Goal: Transaction & Acquisition: Purchase product/service

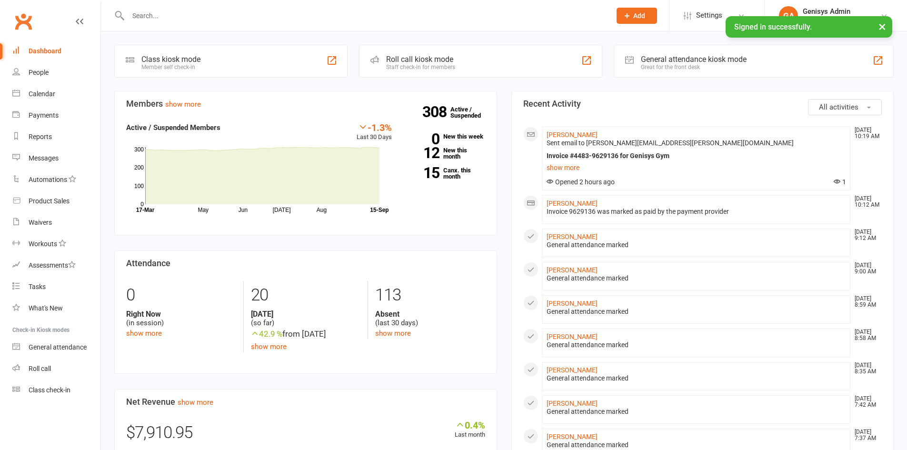
click at [179, 15] on input "text" at bounding box center [364, 15] width 479 height 13
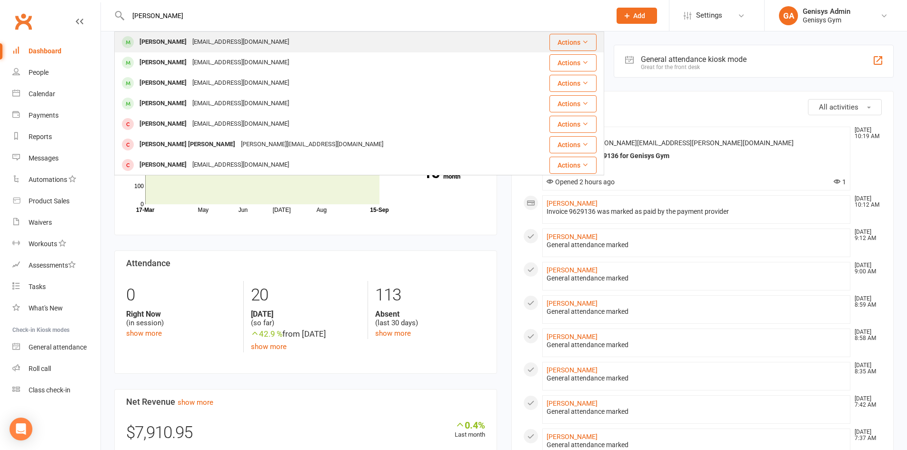
type input "[PERSON_NAME]"
click at [190, 45] on div "[EMAIL_ADDRESS][DOMAIN_NAME]" at bounding box center [241, 42] width 102 height 14
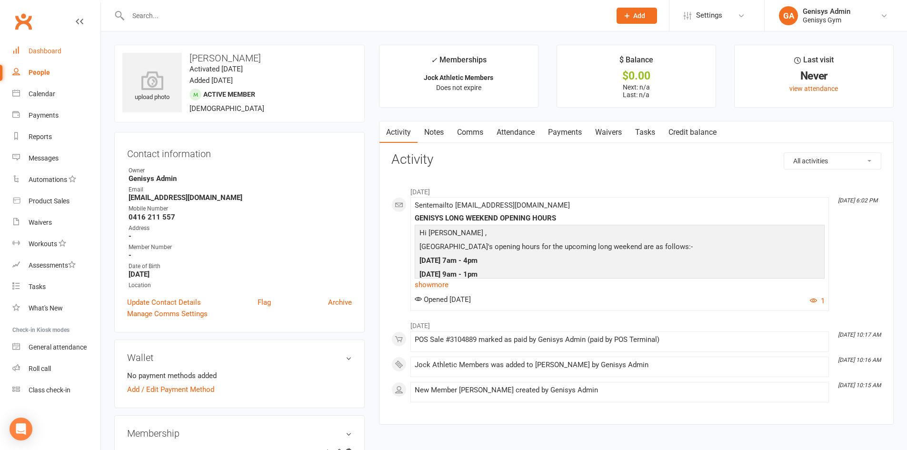
click at [66, 60] on link "Dashboard" at bounding box center [56, 50] width 88 height 21
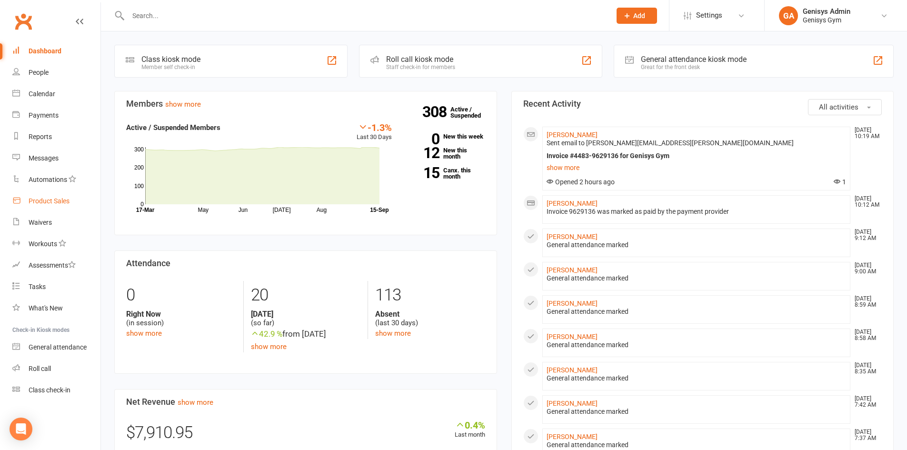
click at [76, 207] on link "Product Sales" at bounding box center [56, 200] width 88 height 21
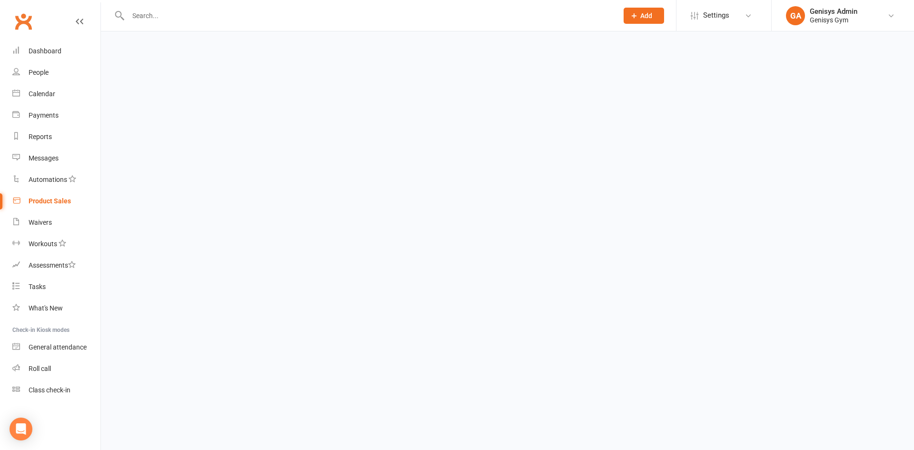
select select "100"
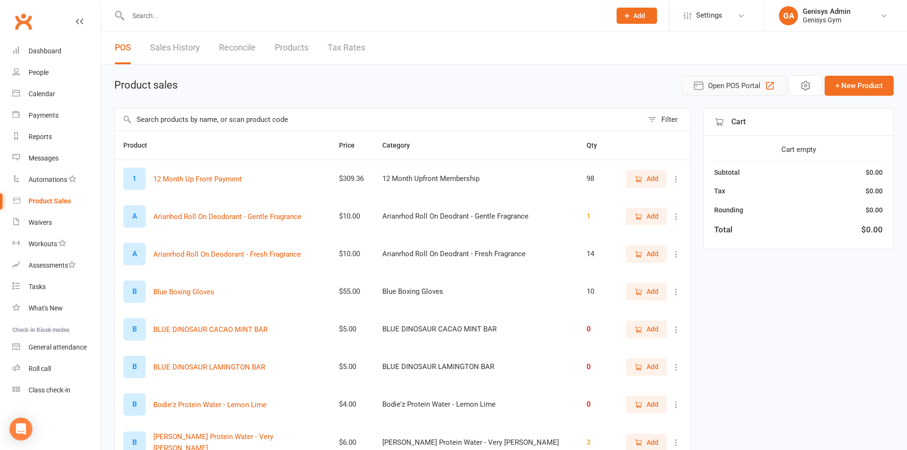
click at [740, 91] on span "Open POS Portal" at bounding box center [734, 85] width 52 height 11
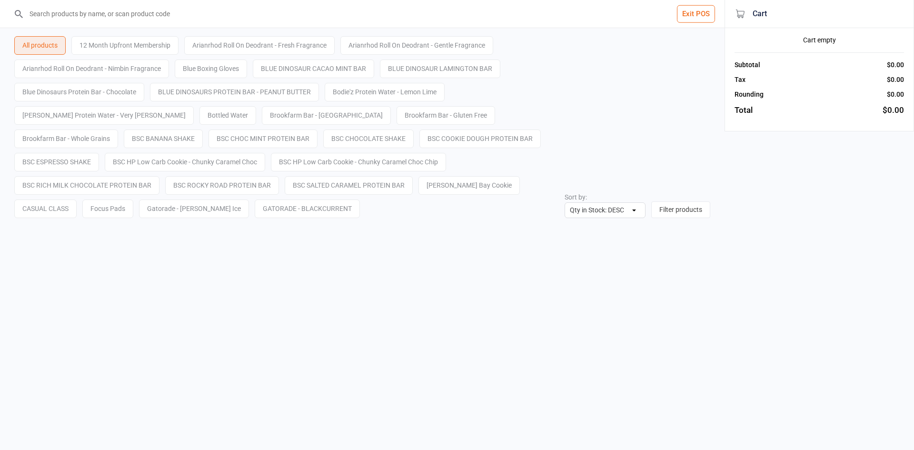
select select "stock_count-desc"
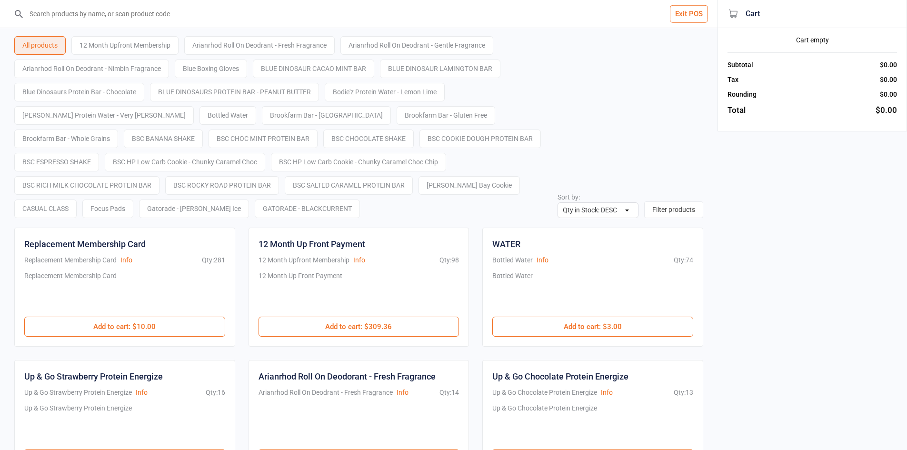
click at [130, 28] on div "All products 12 Month Upfront Membership Arianrhod Roll On Deodrant - Fresh Fra…" at bounding box center [358, 123] width 689 height 190
click at [135, 21] on input "search" at bounding box center [365, 14] width 680 height 28
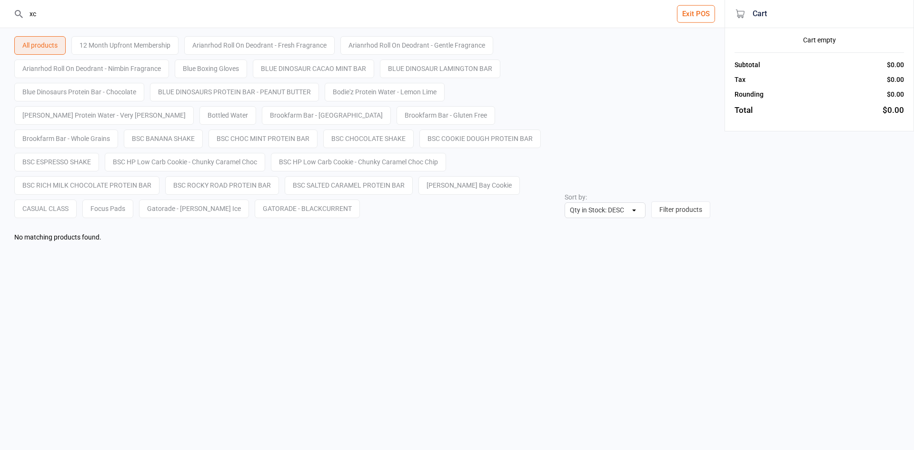
type input "x"
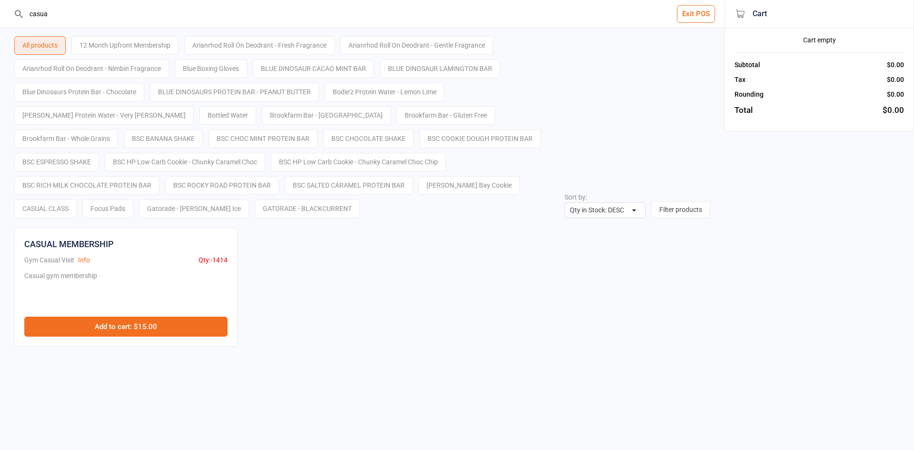
type input "casua"
click at [136, 331] on button "Add to cart : $15.00" at bounding box center [125, 327] width 203 height 20
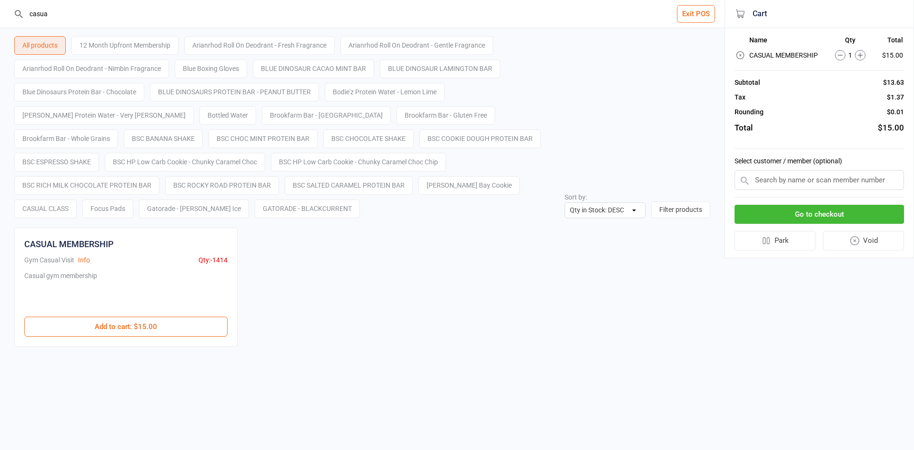
click at [778, 170] on input "text" at bounding box center [820, 180] width 170 height 20
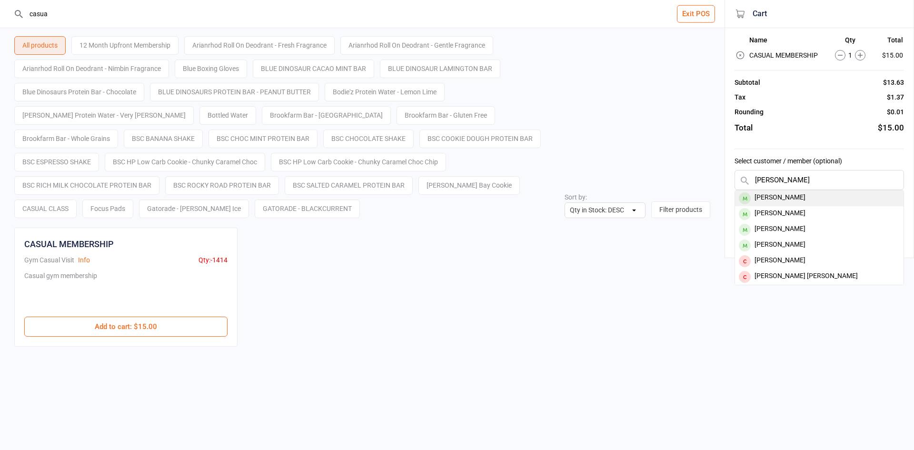
type input "[PERSON_NAME]"
click at [792, 196] on div "[PERSON_NAME]" at bounding box center [819, 198] width 169 height 16
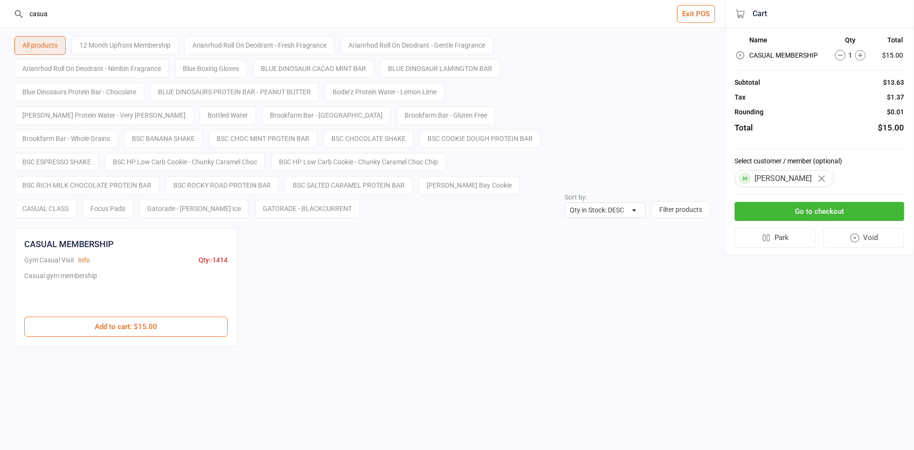
click at [793, 218] on button "Go to checkout" at bounding box center [820, 212] width 170 height 20
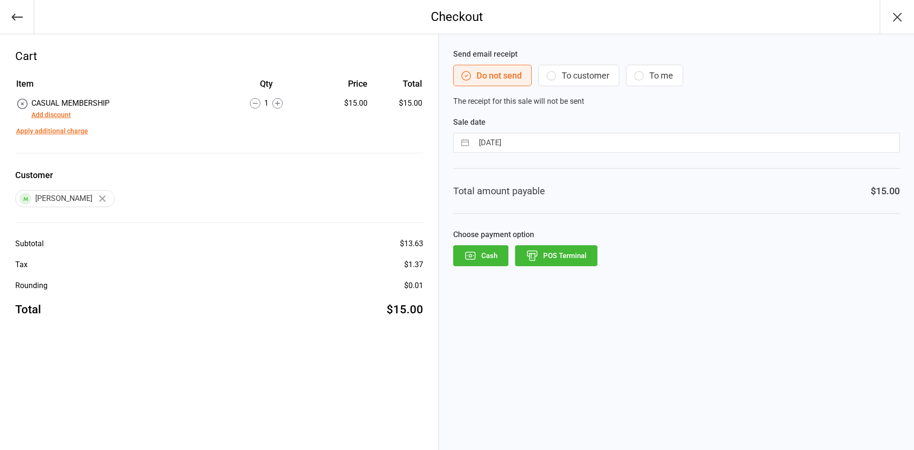
click at [39, 115] on button "Add discount" at bounding box center [51, 115] width 40 height 10
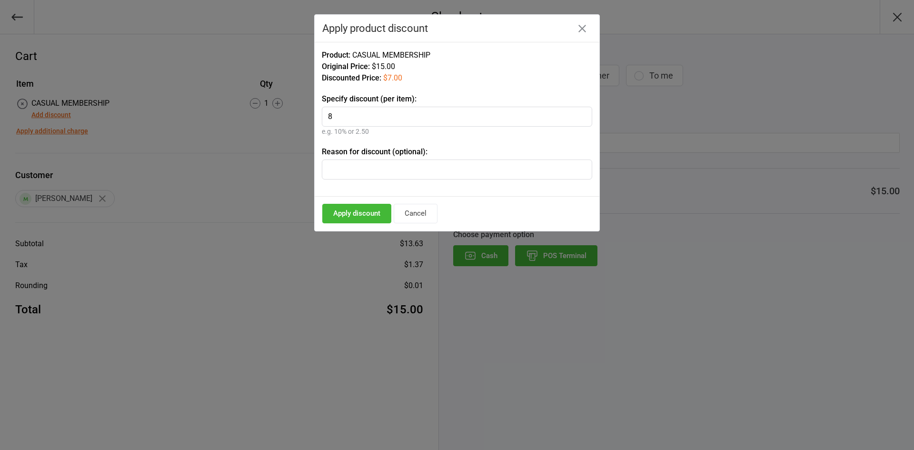
type input "8"
click at [352, 170] on input "text" at bounding box center [457, 170] width 271 height 20
type input "Jock"
click at [355, 212] on button "Apply discount" at bounding box center [356, 214] width 69 height 20
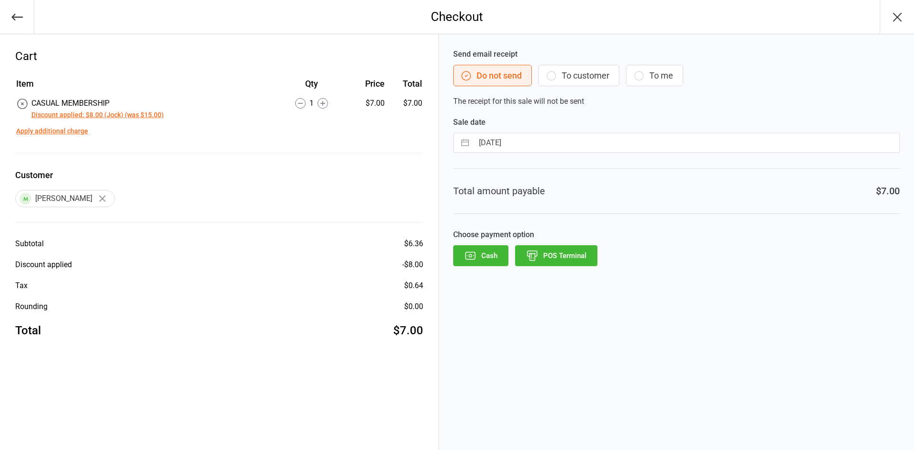
click at [580, 253] on button "POS Terminal" at bounding box center [556, 255] width 82 height 21
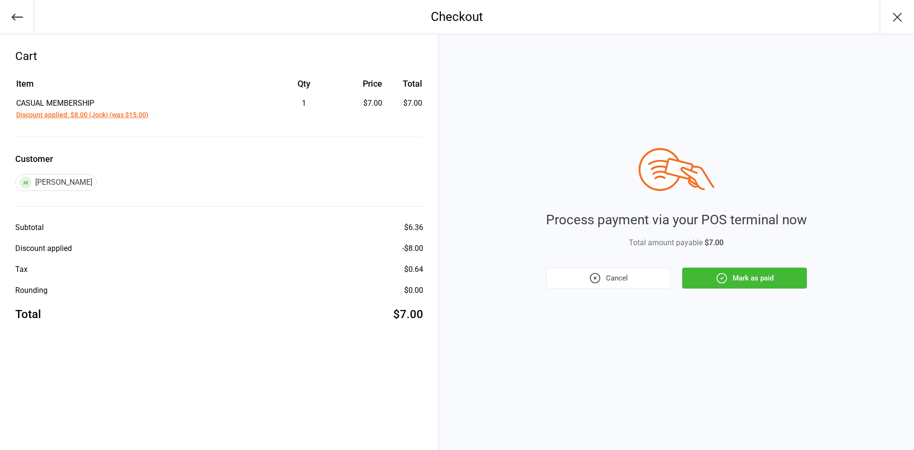
click at [751, 278] on button "Mark as paid" at bounding box center [744, 278] width 125 height 21
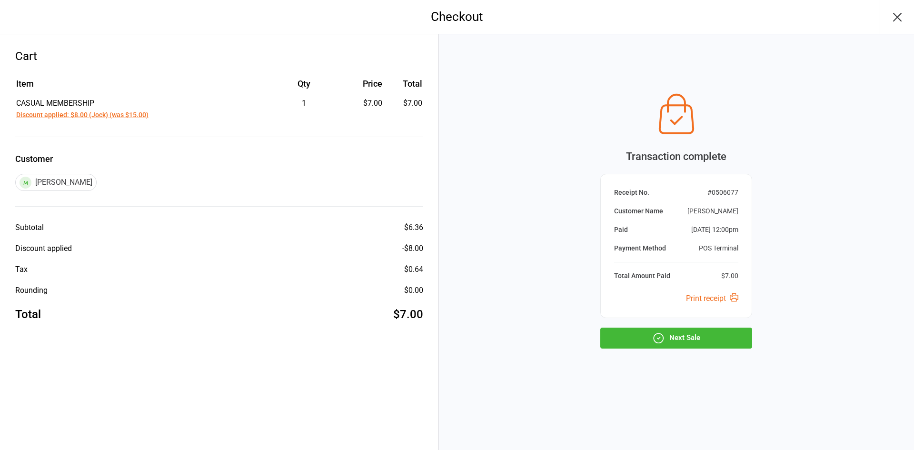
click at [703, 343] on button "Next Sale" at bounding box center [677, 338] width 152 height 21
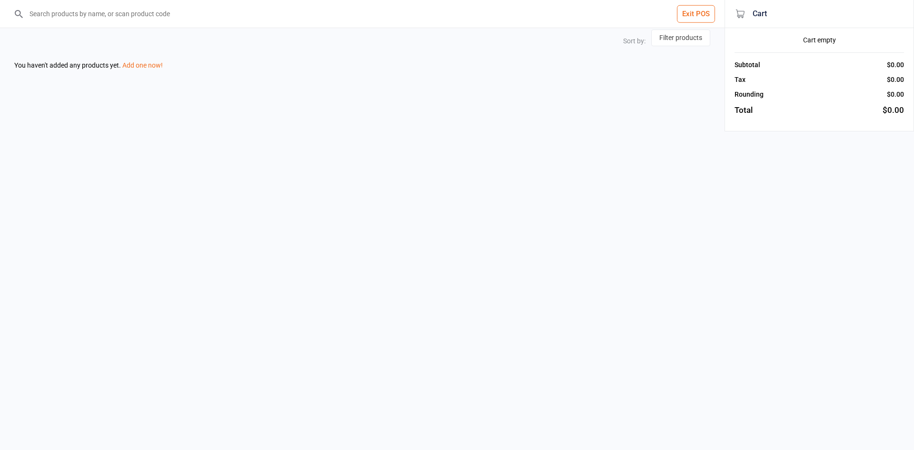
select select "stock_count-desc"
